Goal: Task Accomplishment & Management: Manage account settings

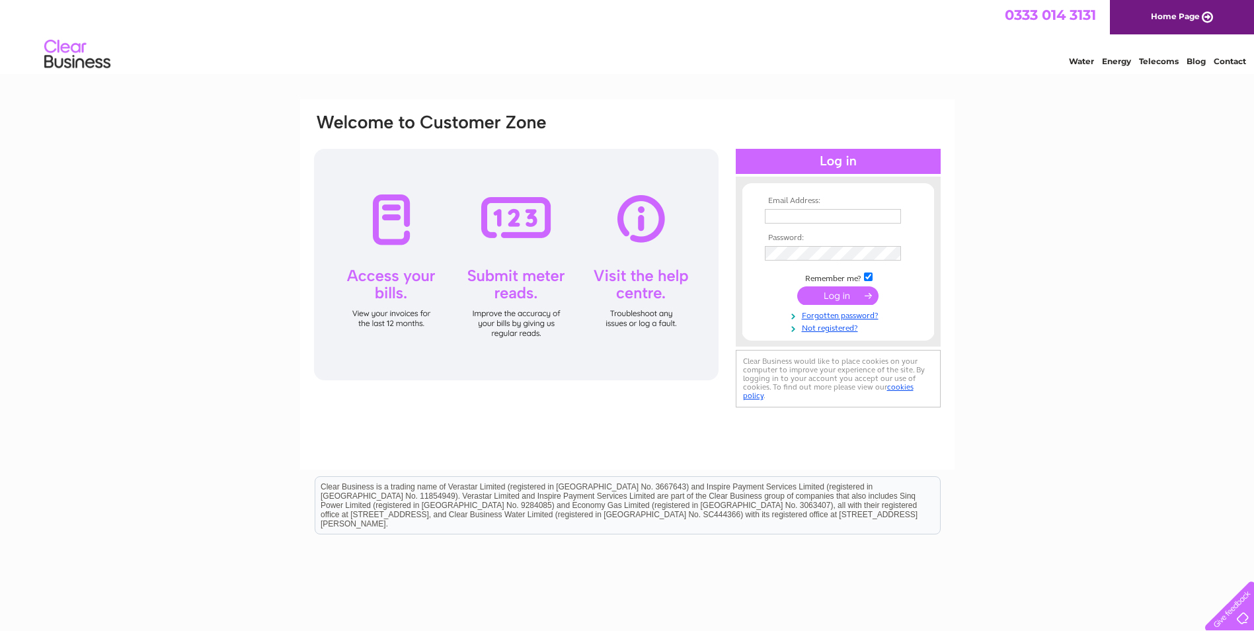
click at [789, 216] on input "text" at bounding box center [833, 216] width 136 height 15
type input "C.knight.reidsgarage@gmail.com"
click at [816, 316] on link "Forgotten password?" at bounding box center [840, 315] width 150 height 13
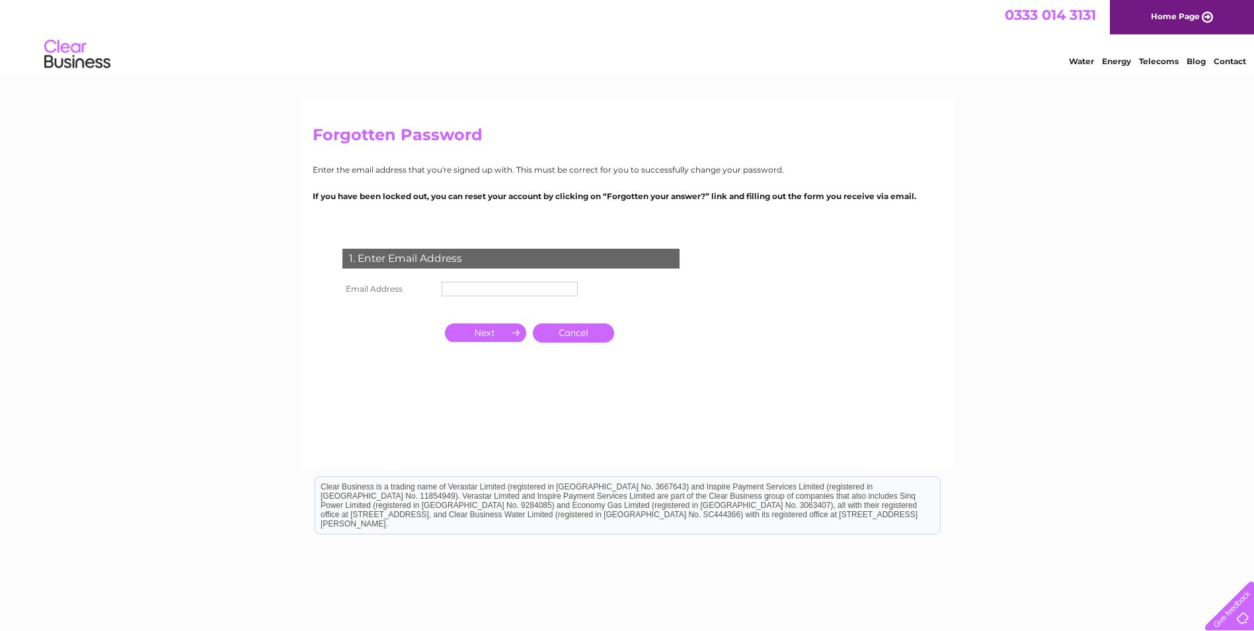
click at [486, 284] on input "text" at bounding box center [510, 289] width 136 height 15
type input "[PERSON_NAME][EMAIL_ADDRESS][DOMAIN_NAME]"
click at [498, 329] on input "button" at bounding box center [485, 334] width 81 height 19
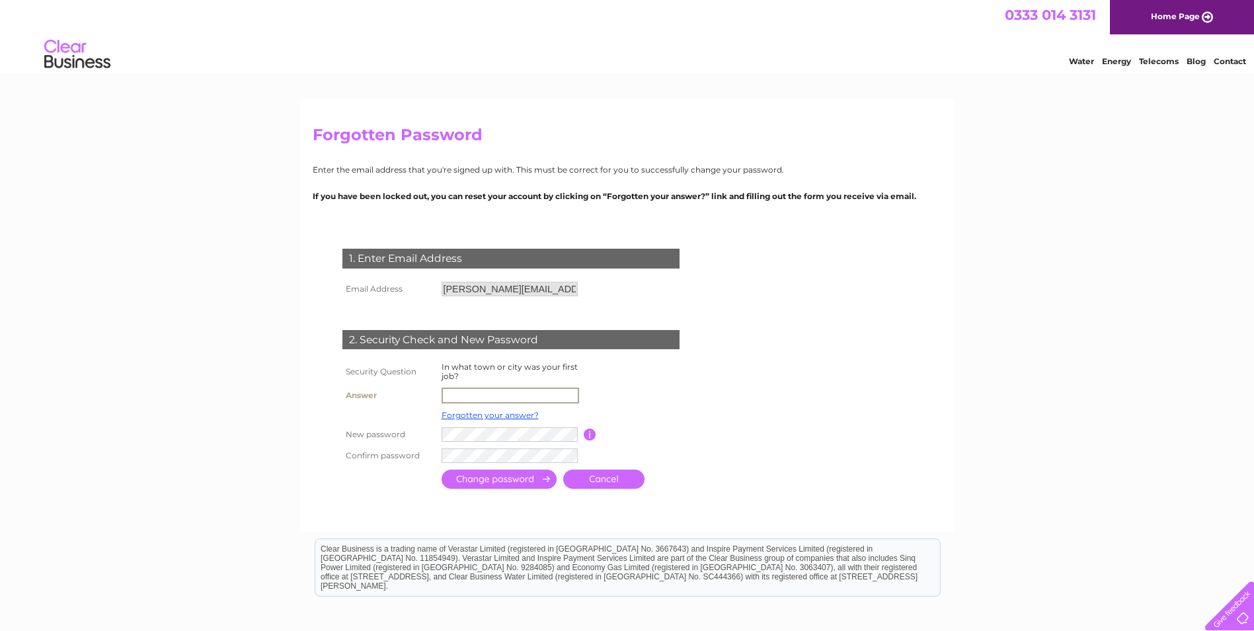
click at [458, 396] on input "text" at bounding box center [511, 395] width 138 height 16
type input "Kirkintilloch"
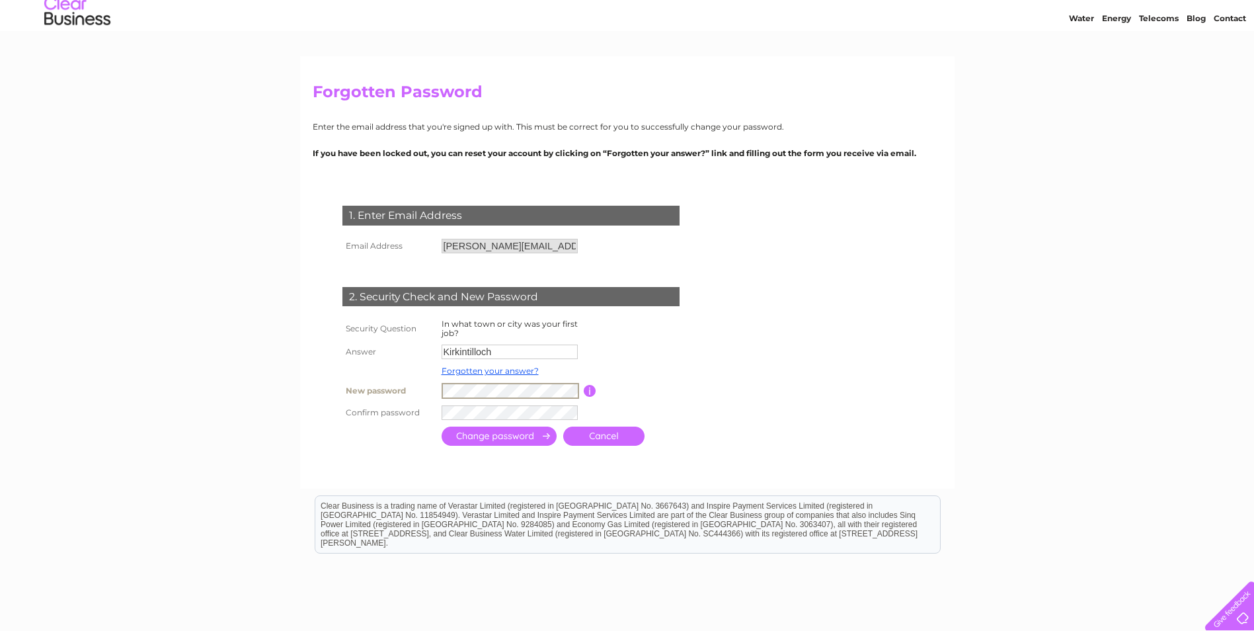
scroll to position [66, 0]
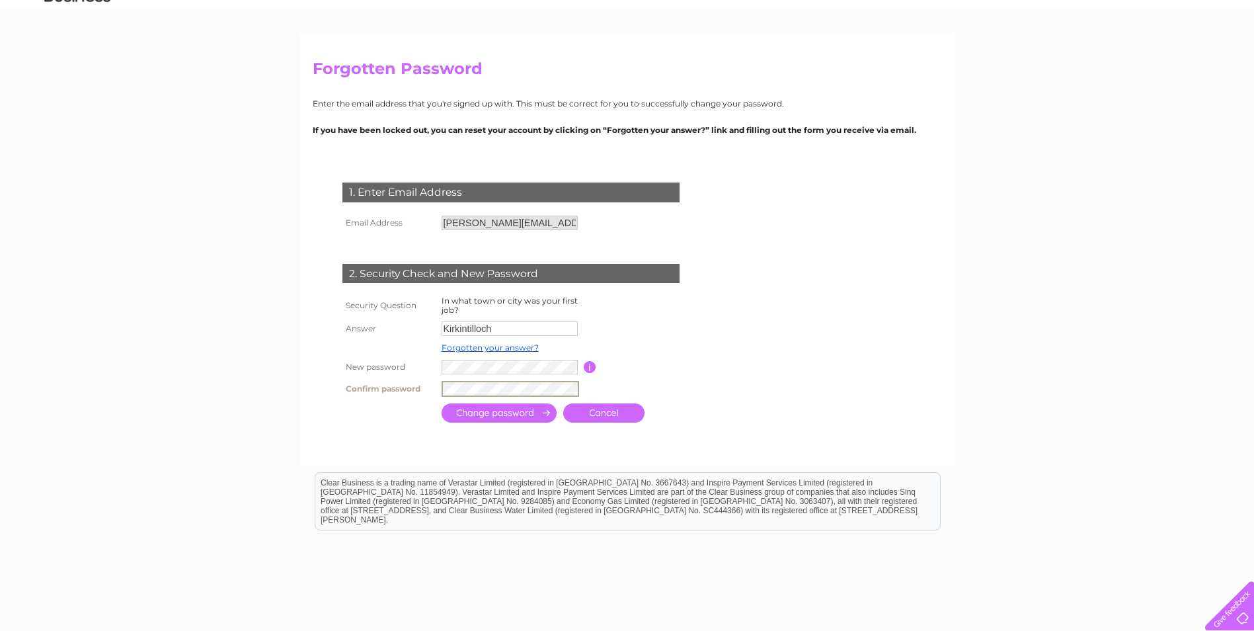
click at [501, 411] on input "submit" at bounding box center [499, 412] width 115 height 19
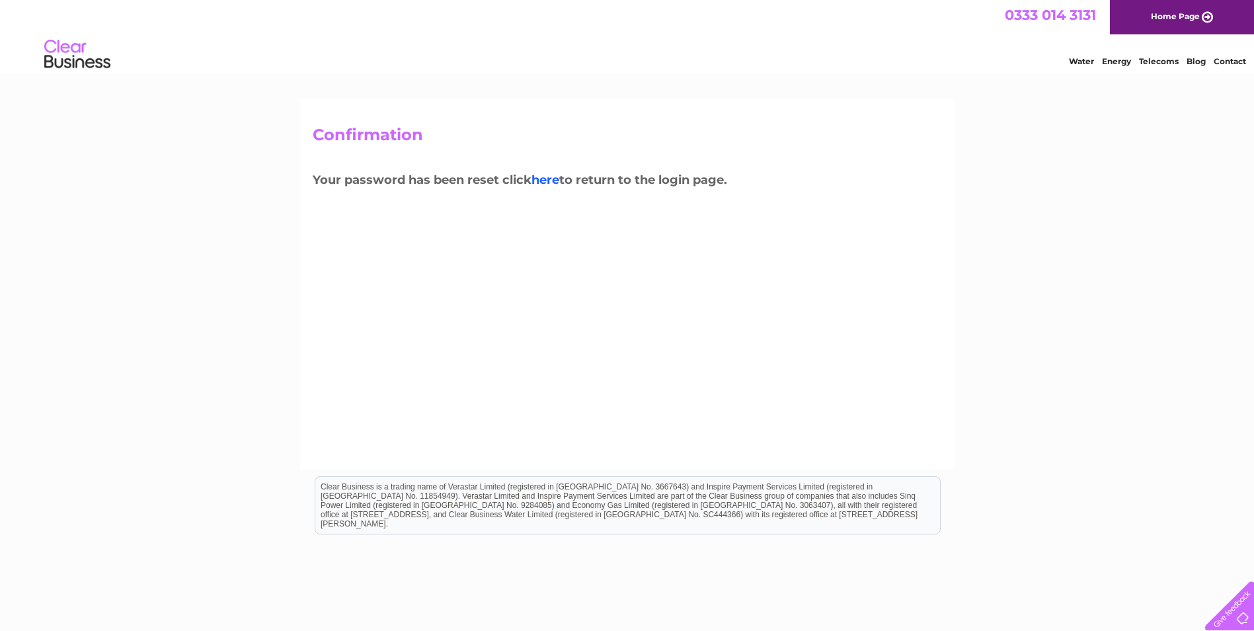
click at [553, 180] on link "here" at bounding box center [546, 180] width 28 height 15
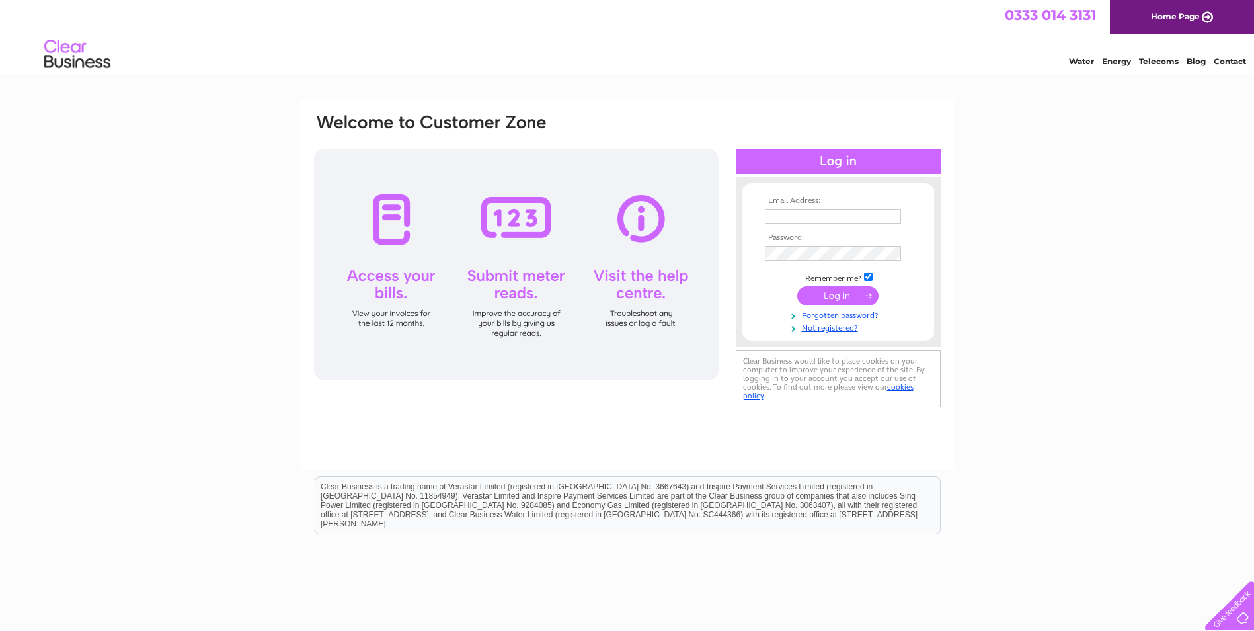
type input "[PERSON_NAME][EMAIL_ADDRESS][DOMAIN_NAME]"
click at [852, 294] on input "submit" at bounding box center [837, 295] width 81 height 19
click at [839, 294] on input "submit" at bounding box center [837, 295] width 81 height 19
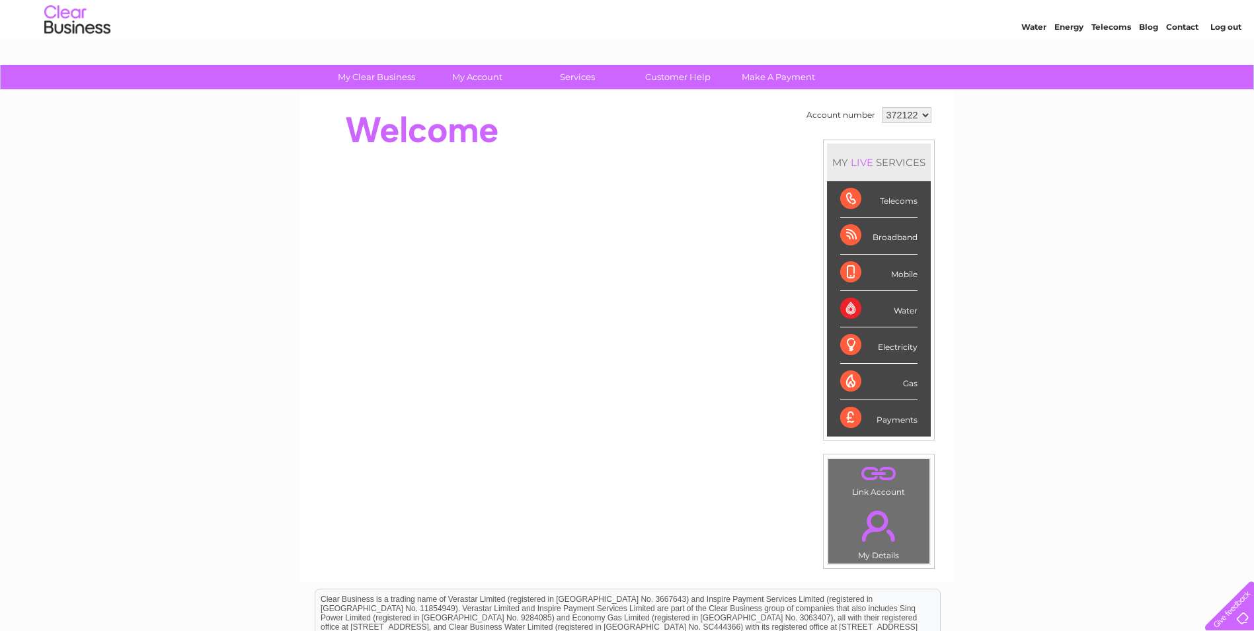
scroll to position [66, 0]
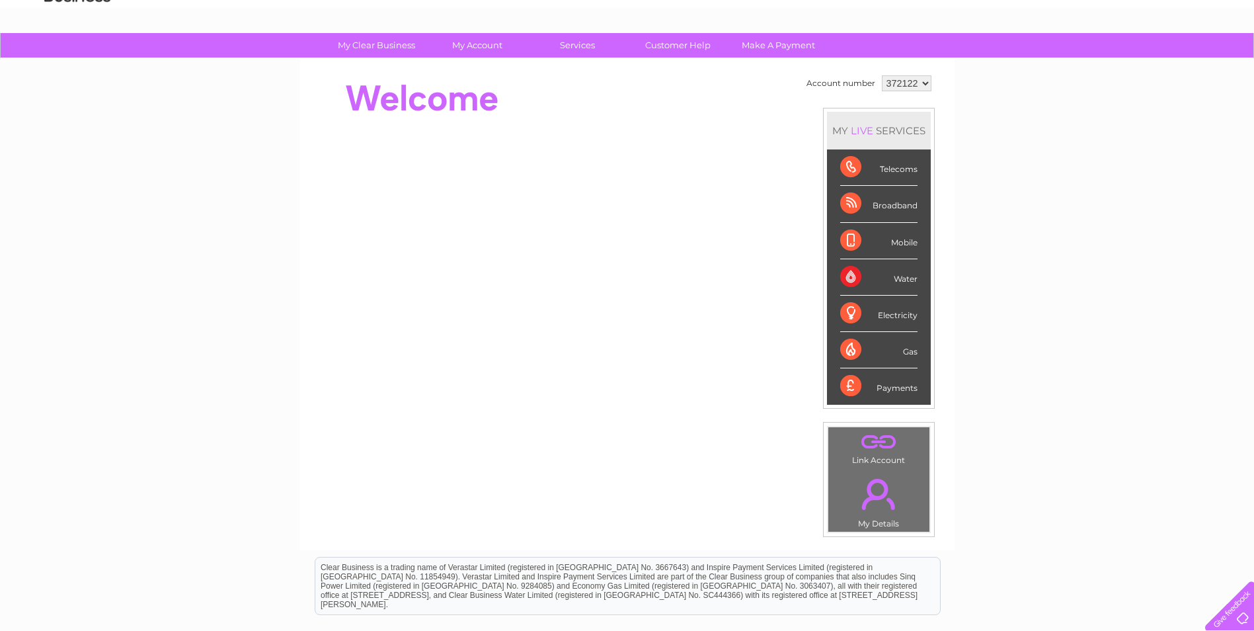
click at [852, 273] on div "Water" at bounding box center [878, 277] width 77 height 36
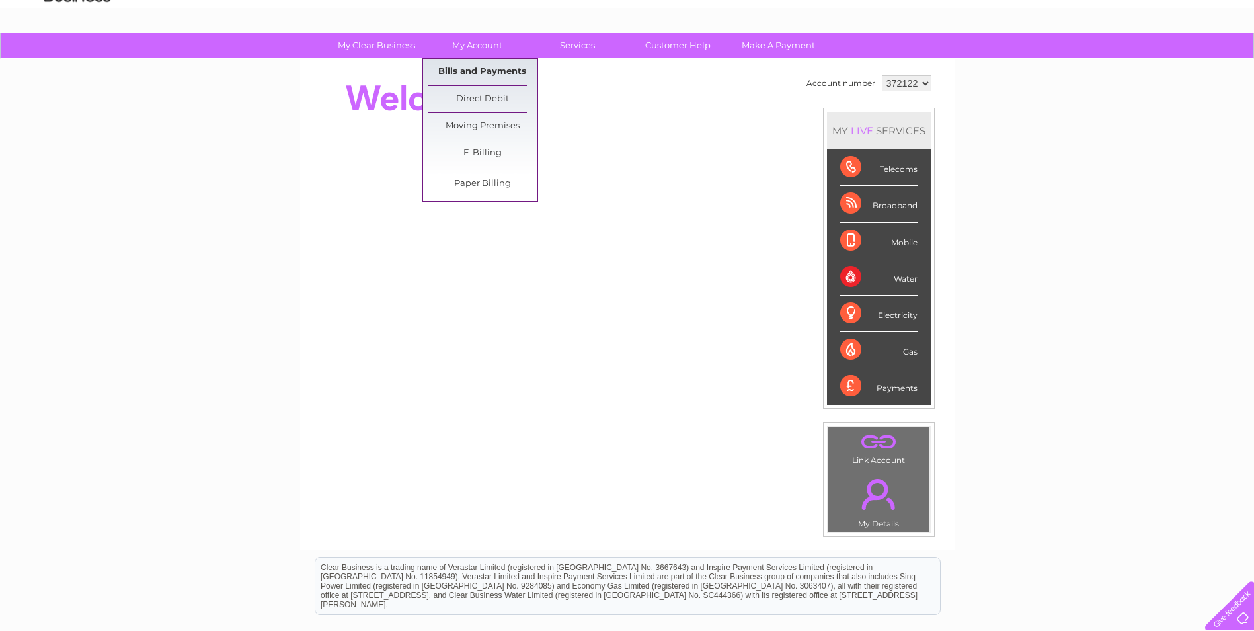
click at [466, 72] on link "Bills and Payments" at bounding box center [482, 72] width 109 height 26
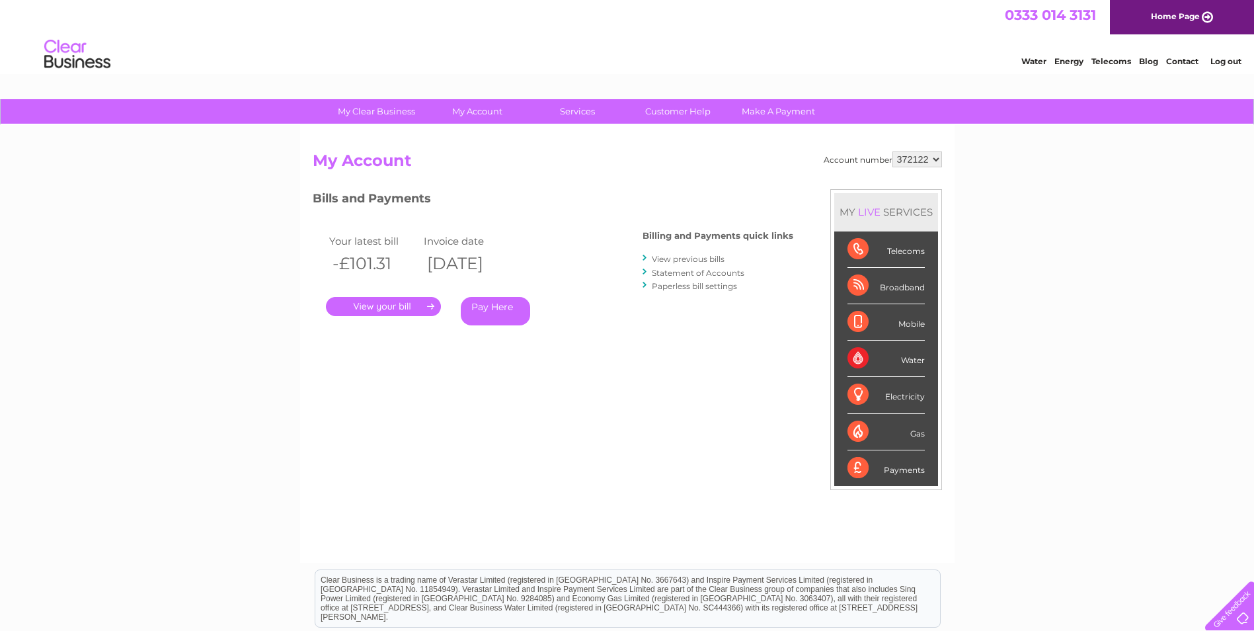
click at [395, 303] on link "." at bounding box center [383, 306] width 115 height 19
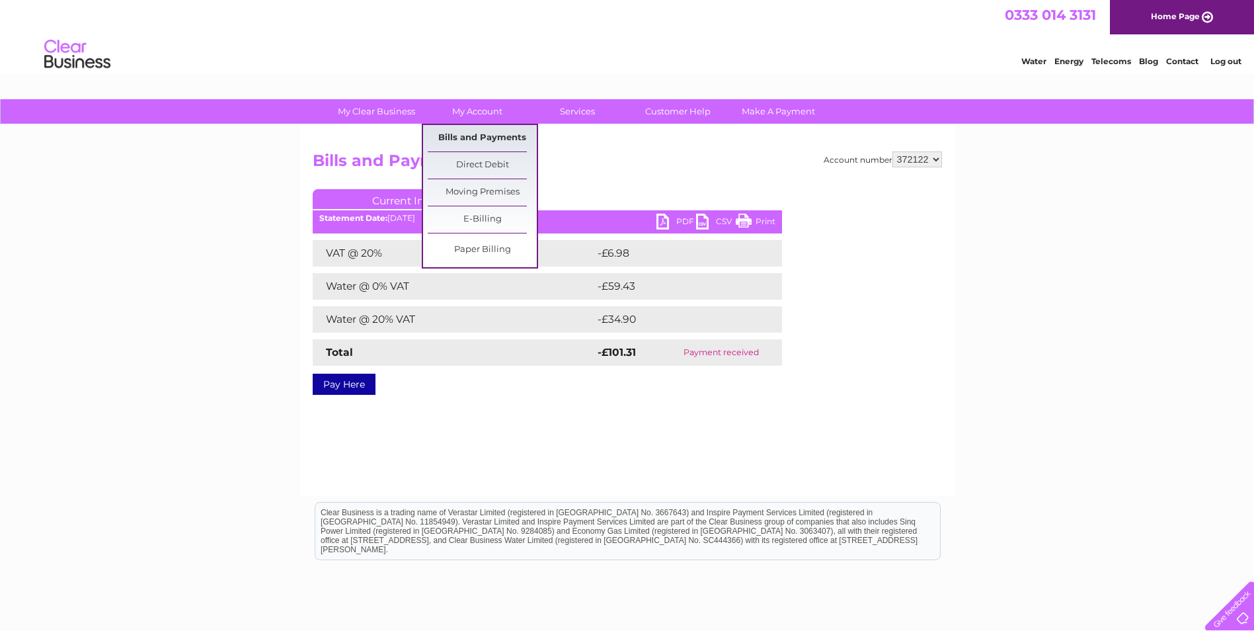
click at [468, 134] on link "Bills and Payments" at bounding box center [482, 138] width 109 height 26
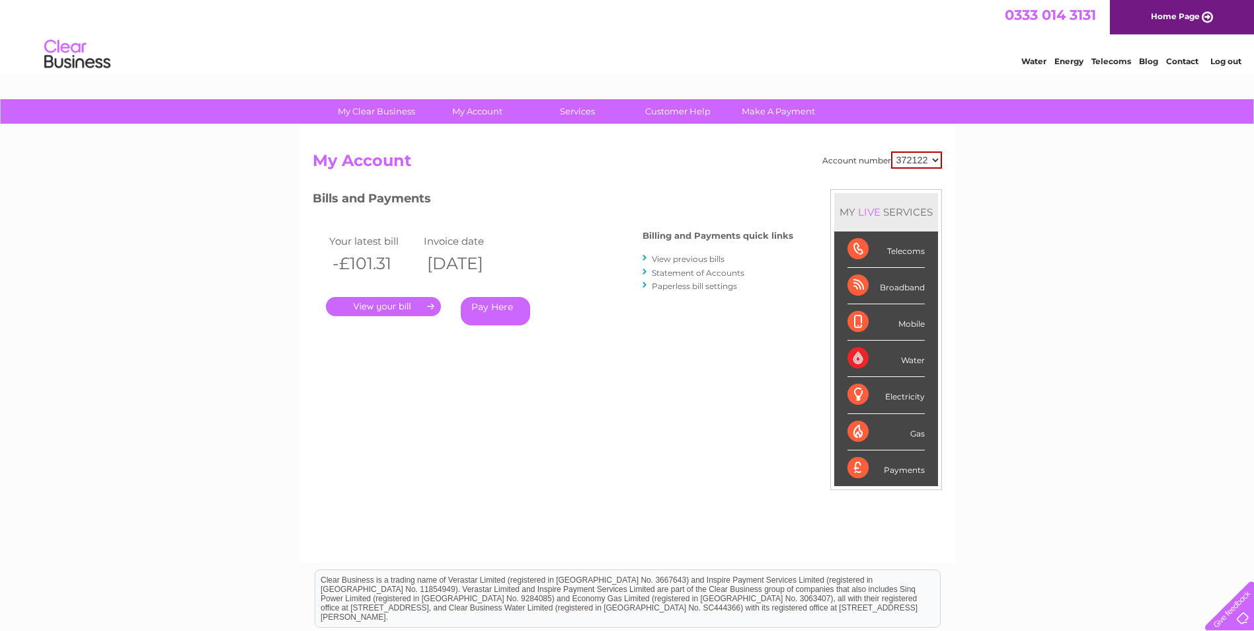
click at [699, 256] on link "View previous bills" at bounding box center [688, 259] width 73 height 10
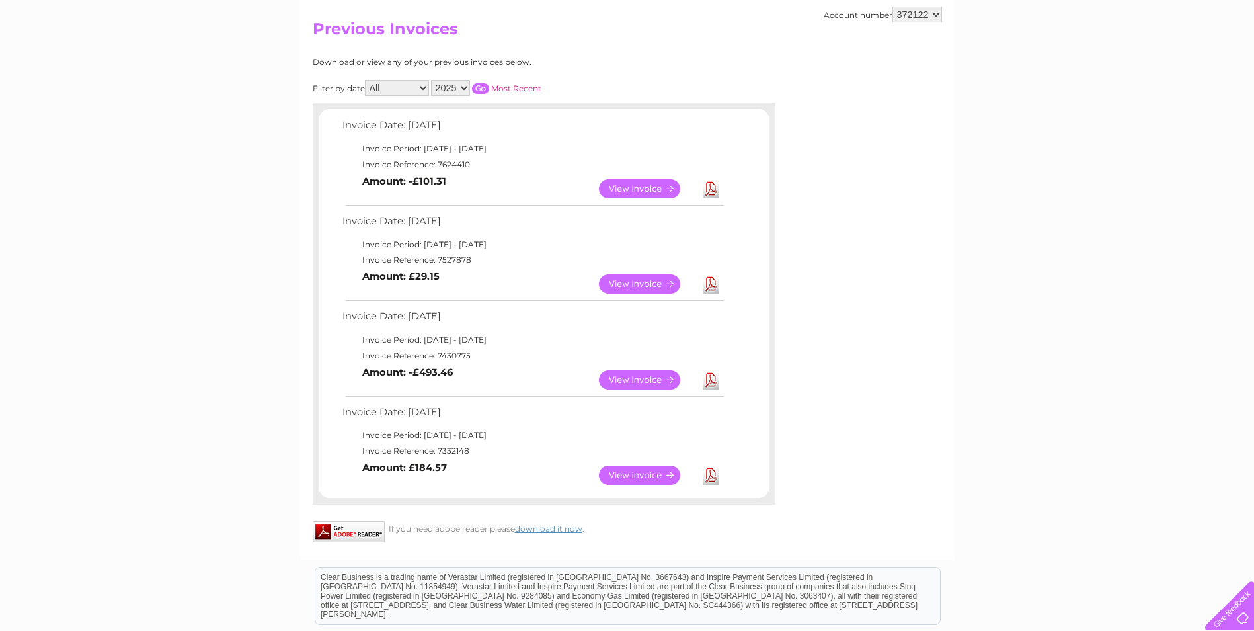
scroll to position [132, 0]
click at [640, 280] on link "View" at bounding box center [647, 283] width 97 height 19
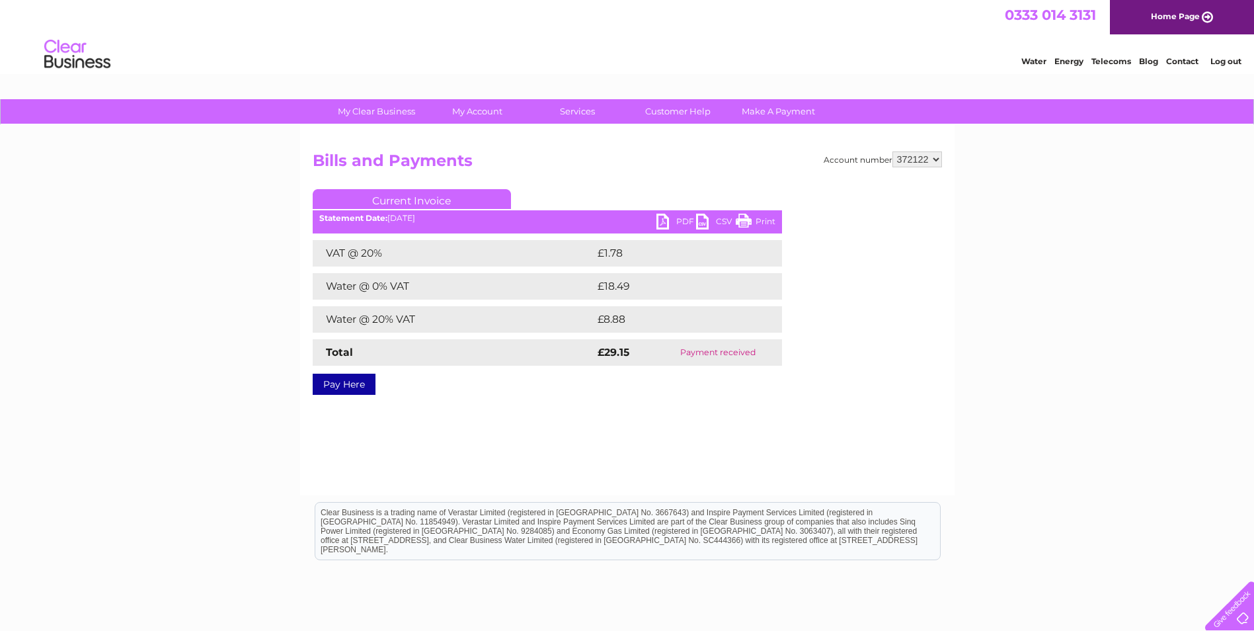
click at [674, 219] on link "PDF" at bounding box center [676, 223] width 40 height 19
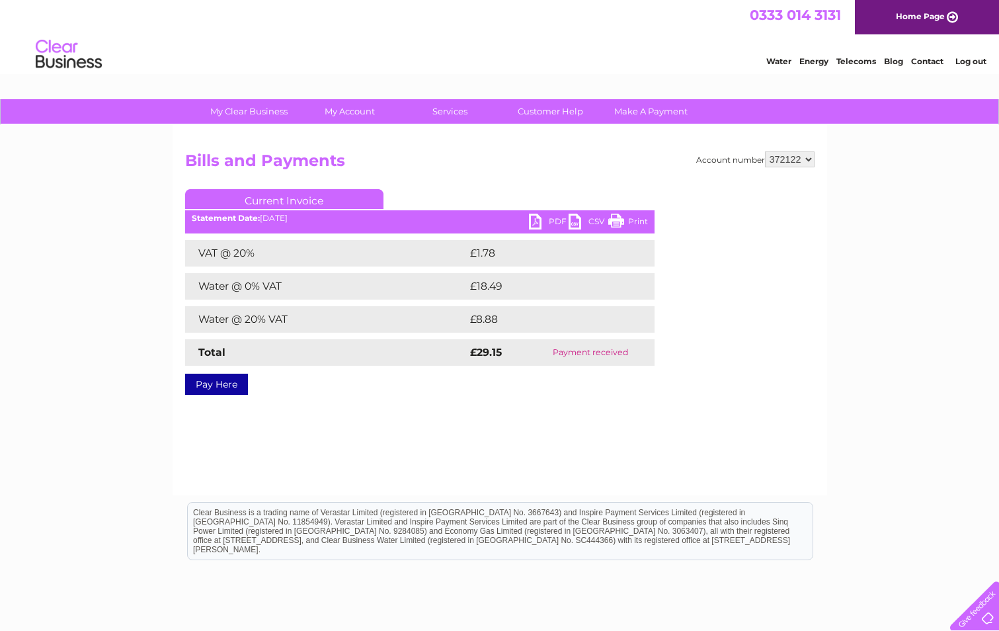
click at [292, 196] on link "Current Invoice" at bounding box center [284, 199] width 198 height 20
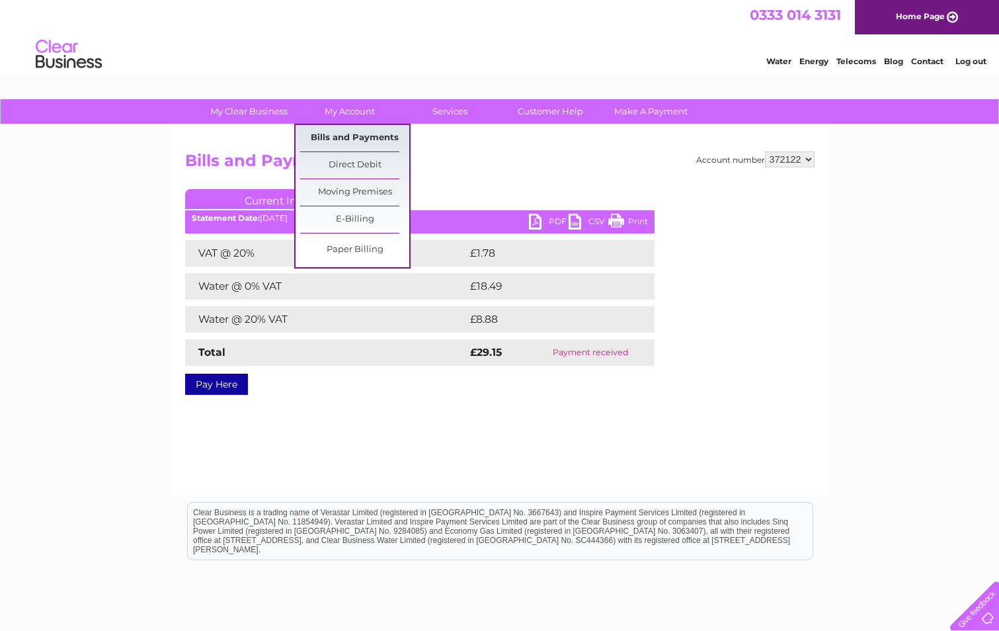
click at [345, 138] on link "Bills and Payments" at bounding box center [354, 138] width 109 height 26
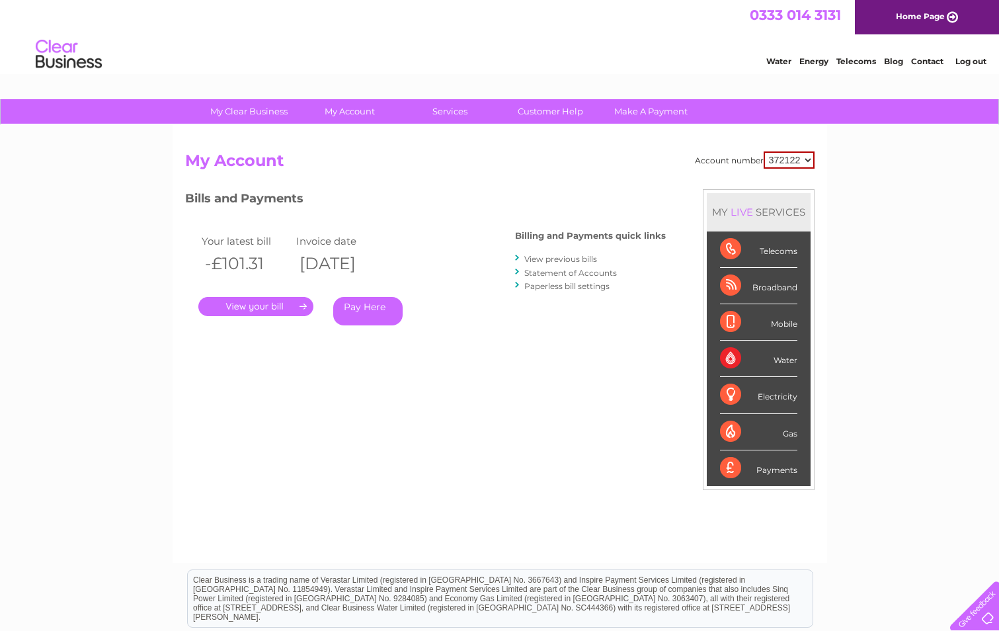
click at [260, 303] on link "." at bounding box center [255, 306] width 115 height 19
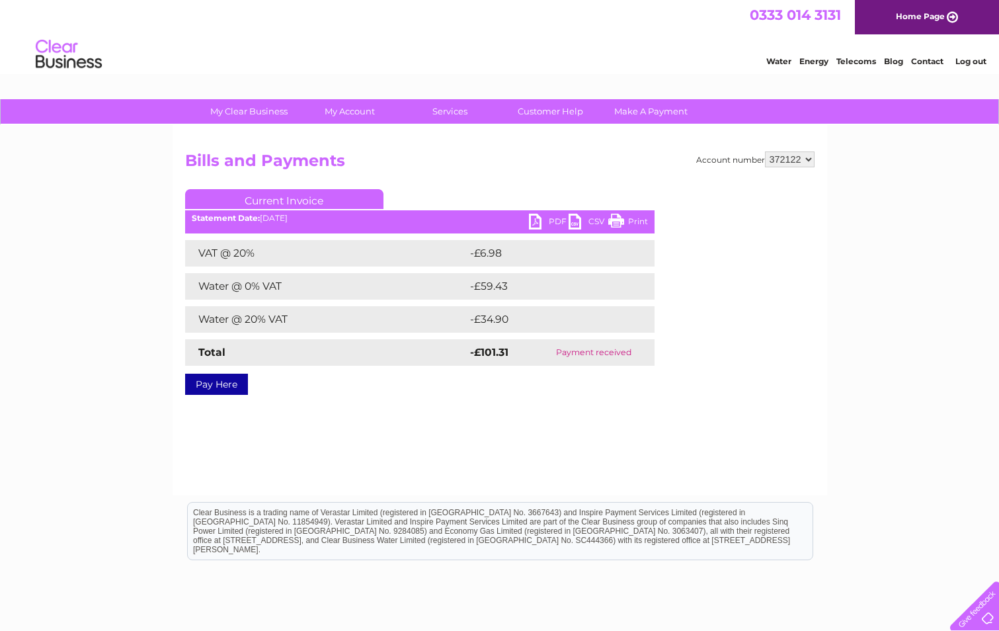
click at [548, 219] on link "PDF" at bounding box center [549, 223] width 40 height 19
